Goal: Information Seeking & Learning: Learn about a topic

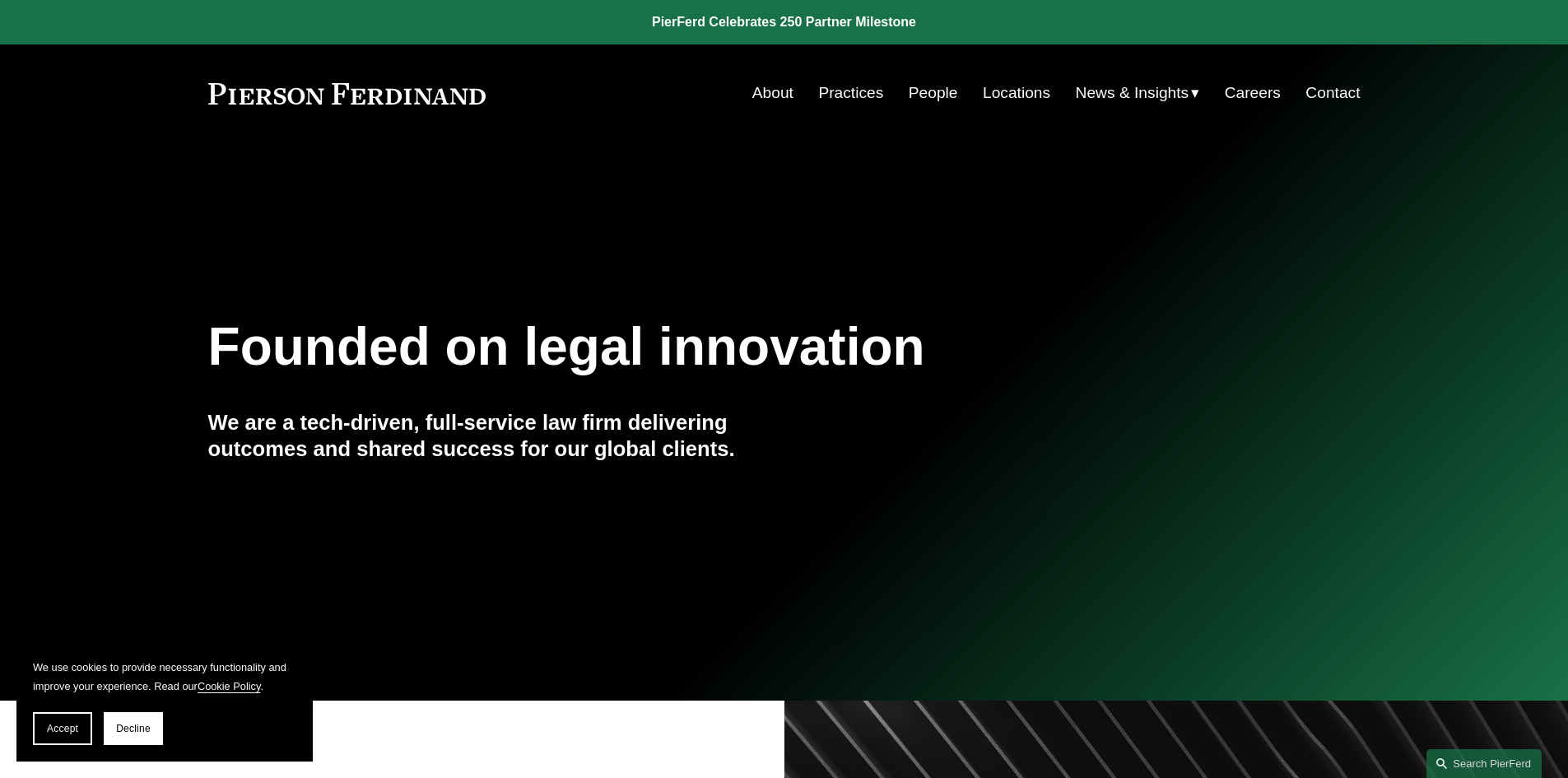
click at [824, 94] on link "Practices" at bounding box center [850, 93] width 65 height 31
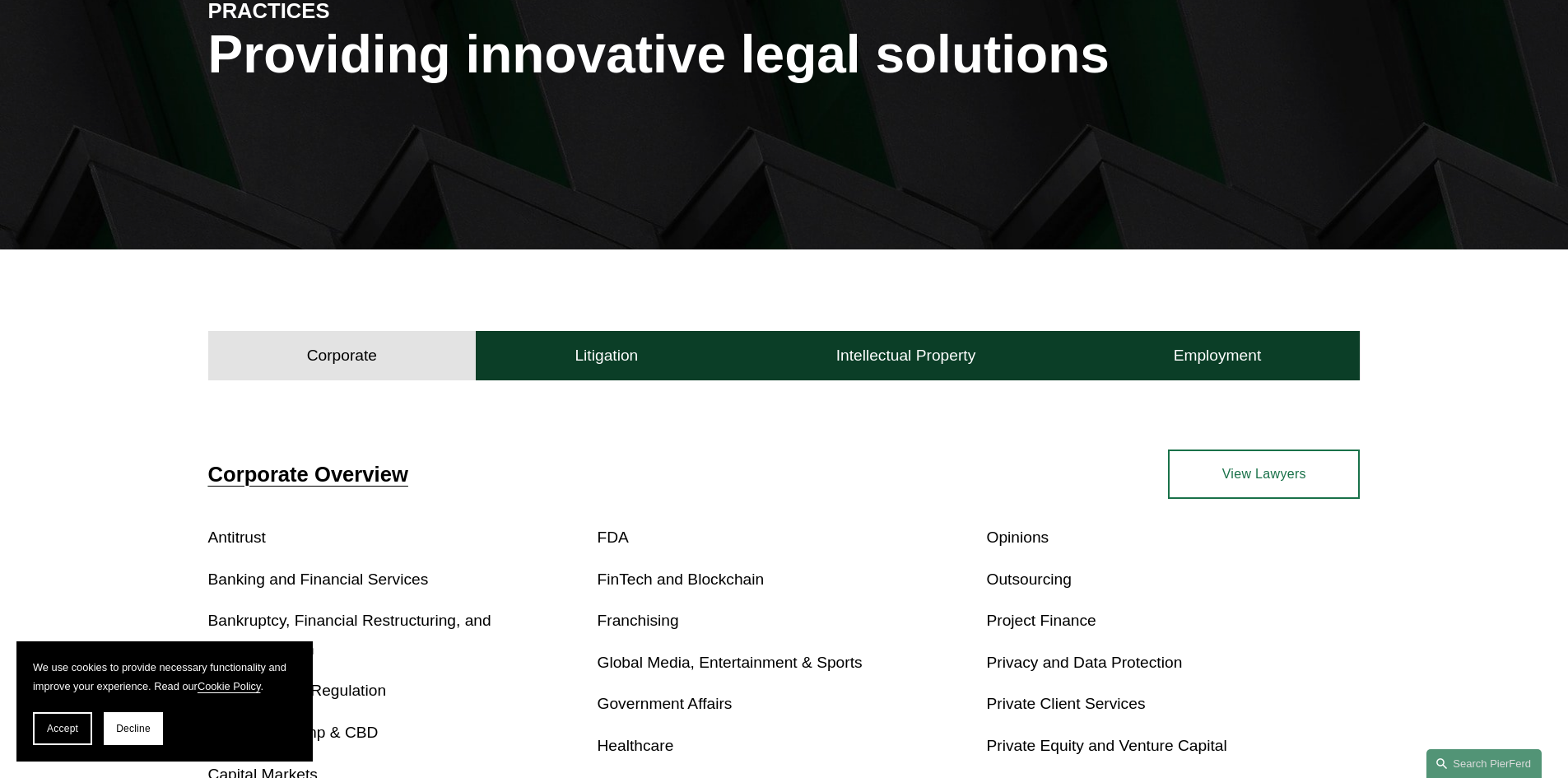
scroll to position [329, 0]
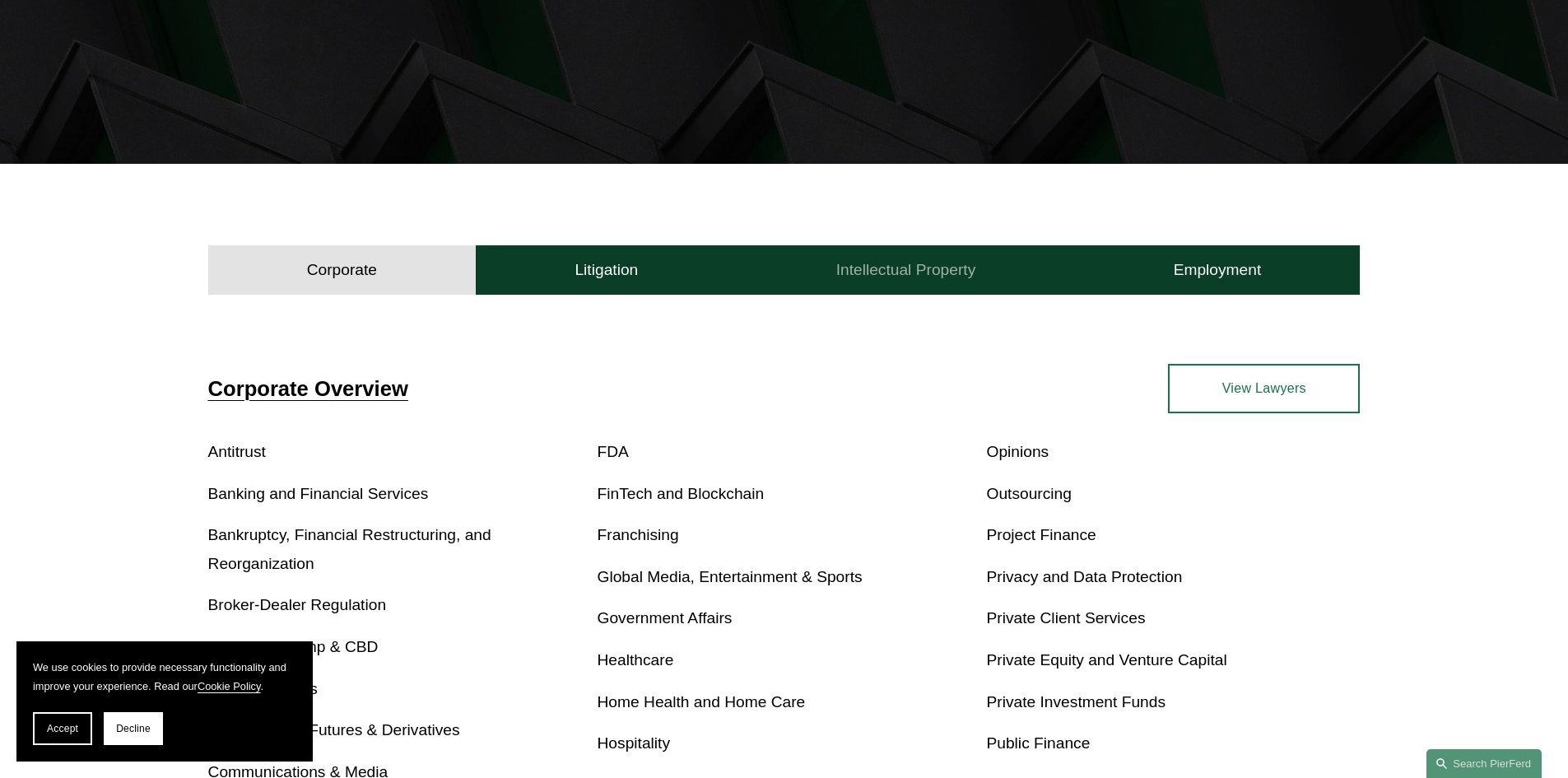
click at [872, 261] on h4 "Intellectual Property" at bounding box center [905, 270] width 140 height 20
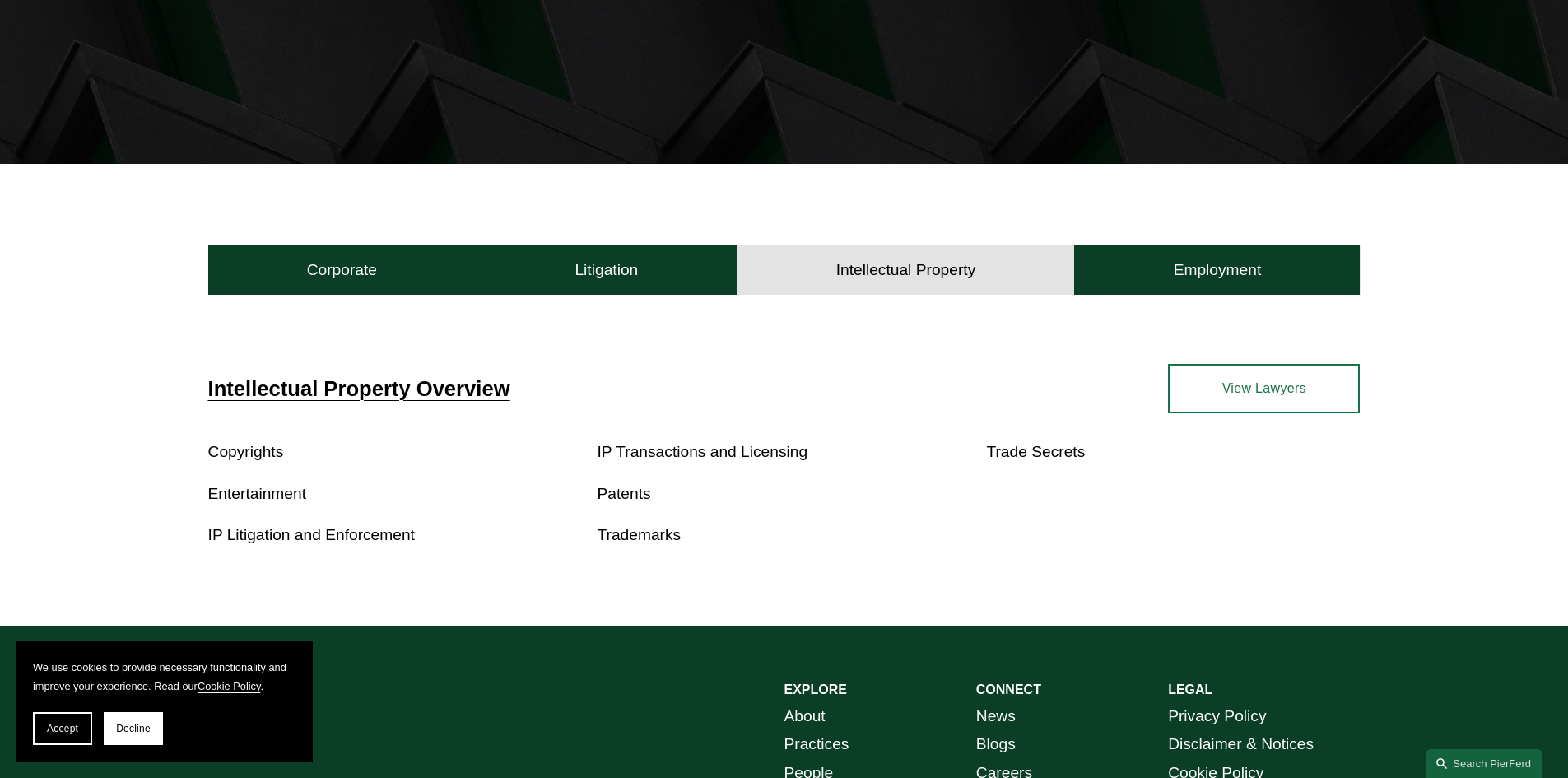
click at [227, 487] on link "Entertainment" at bounding box center [257, 494] width 98 height 18
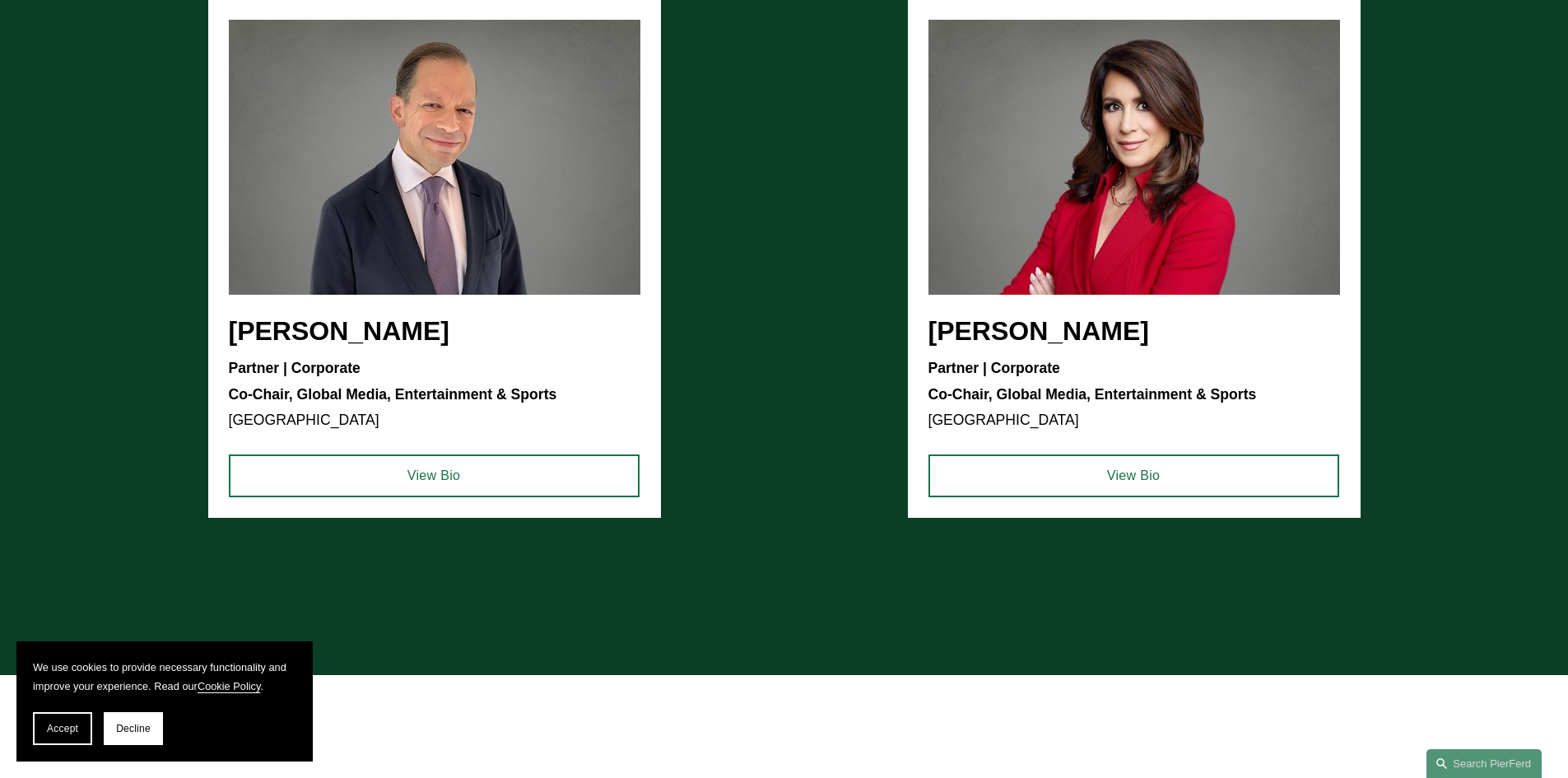
scroll to position [1646, 0]
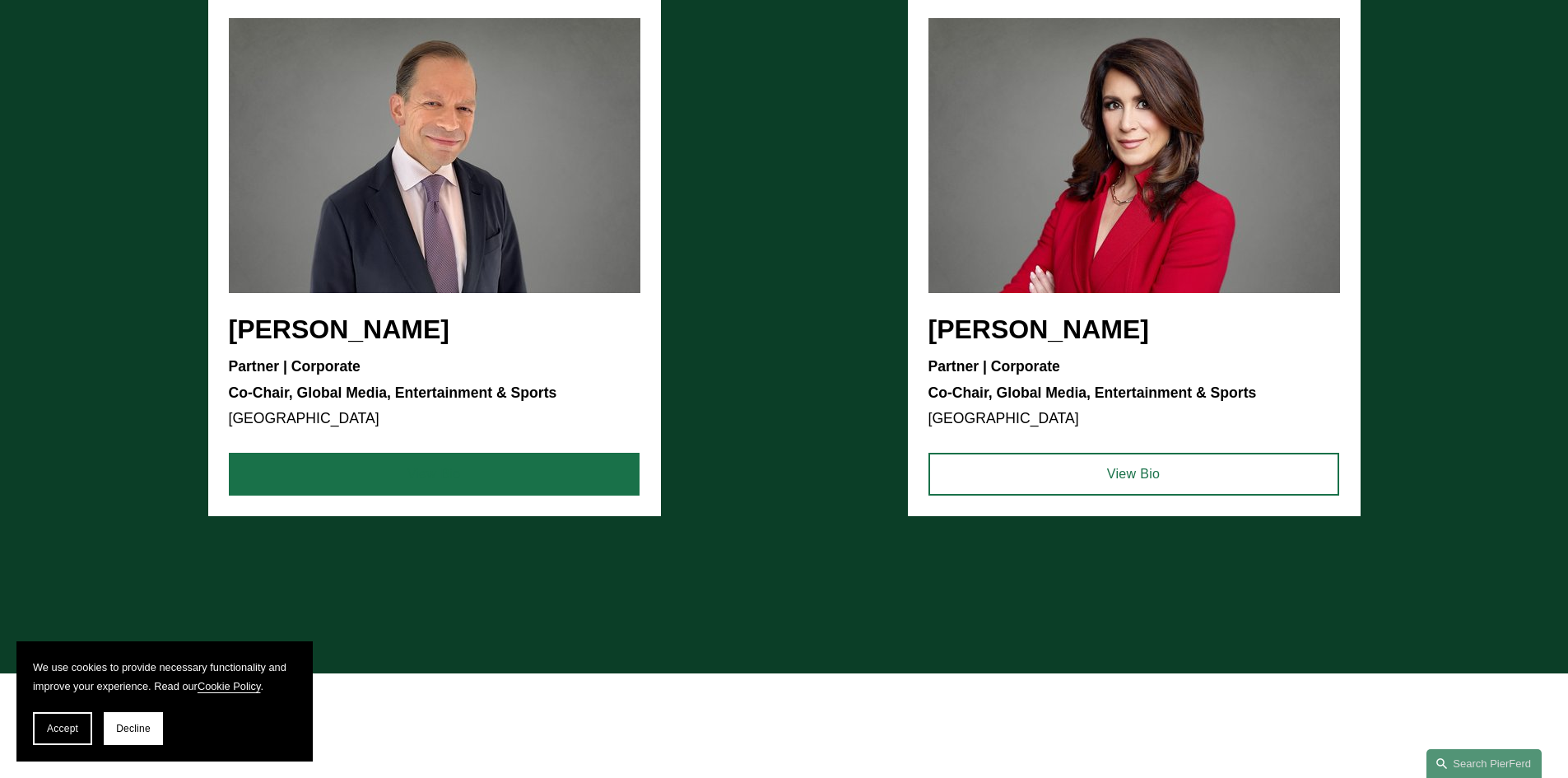
click at [471, 466] on link "View Bio" at bounding box center [434, 474] width 411 height 43
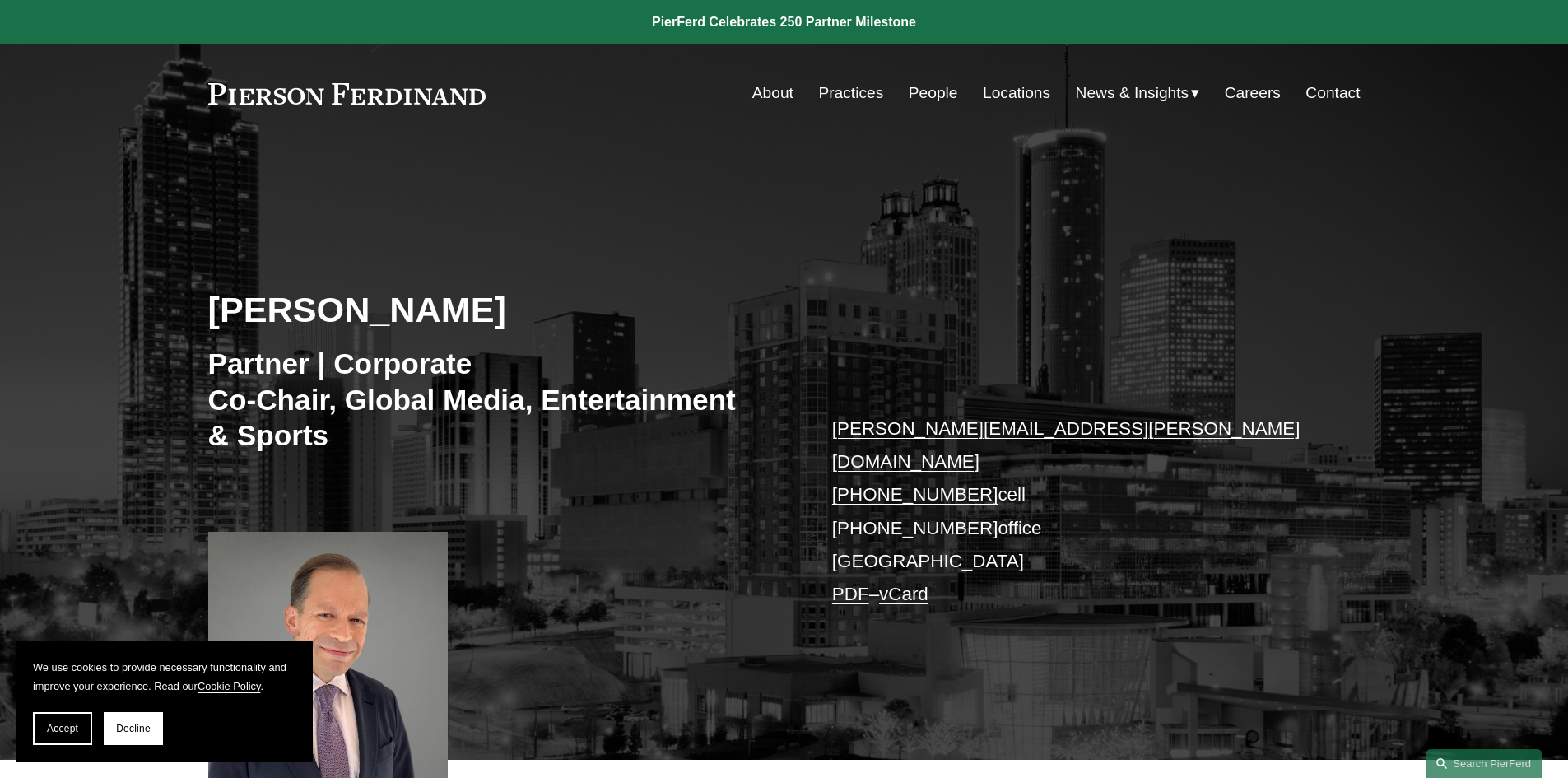
click at [793, 95] on nav "About Practices People Locations News & Insights News Insights Blogs Careers Co…" at bounding box center [1057, 93] width 608 height 31
click at [758, 89] on link "About" at bounding box center [773, 93] width 41 height 31
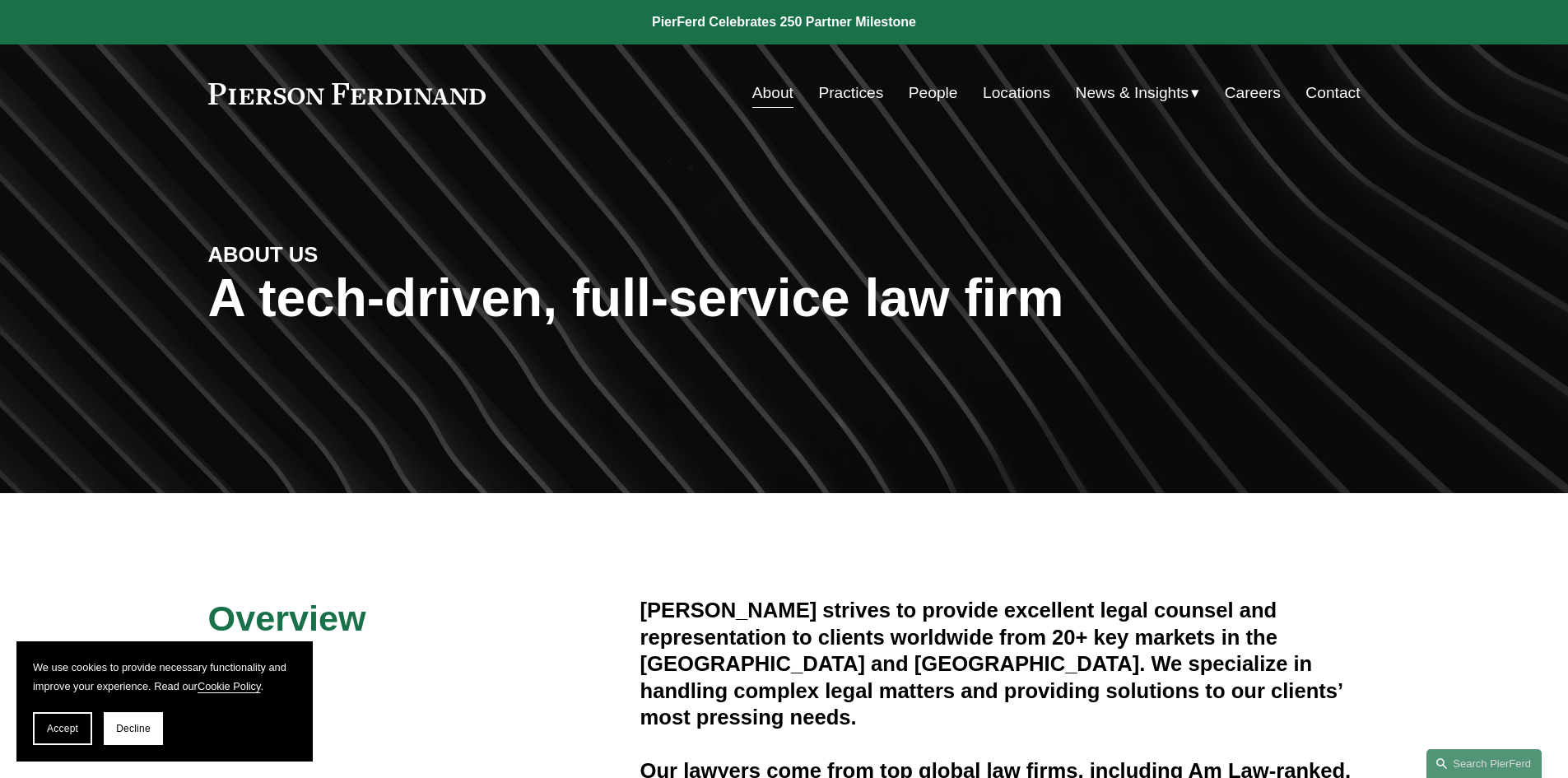
click at [945, 104] on link "People" at bounding box center [934, 93] width 50 height 31
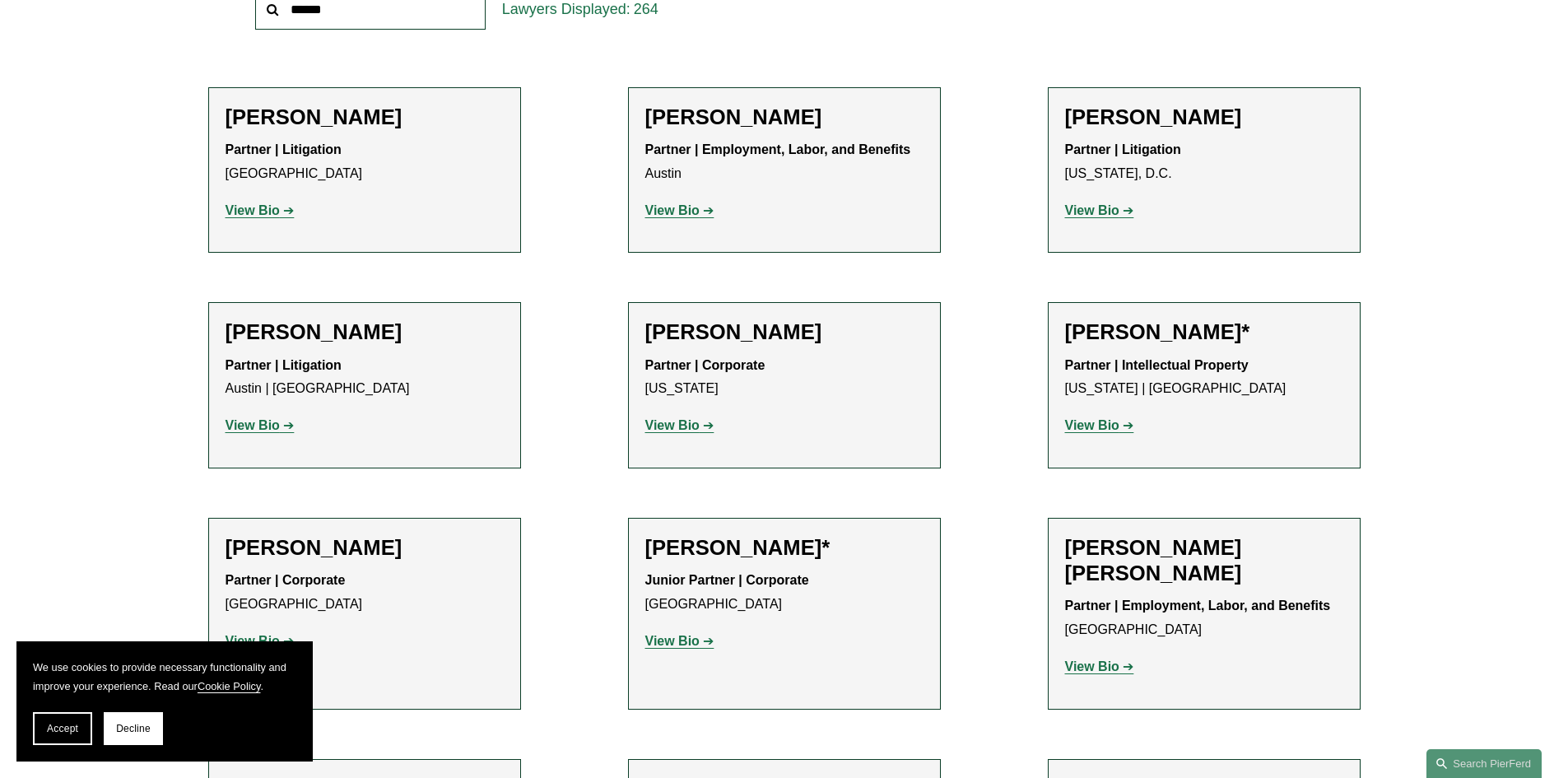
scroll to position [1152, 0]
